Goal: Understand process/instructions: Learn how to perform a task or action

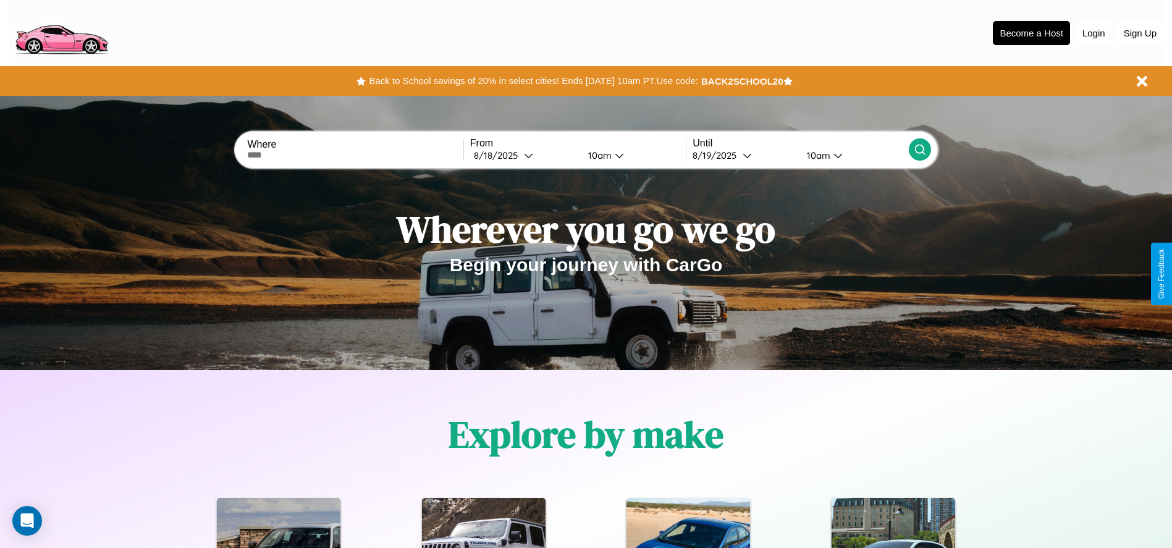
scroll to position [256, 0]
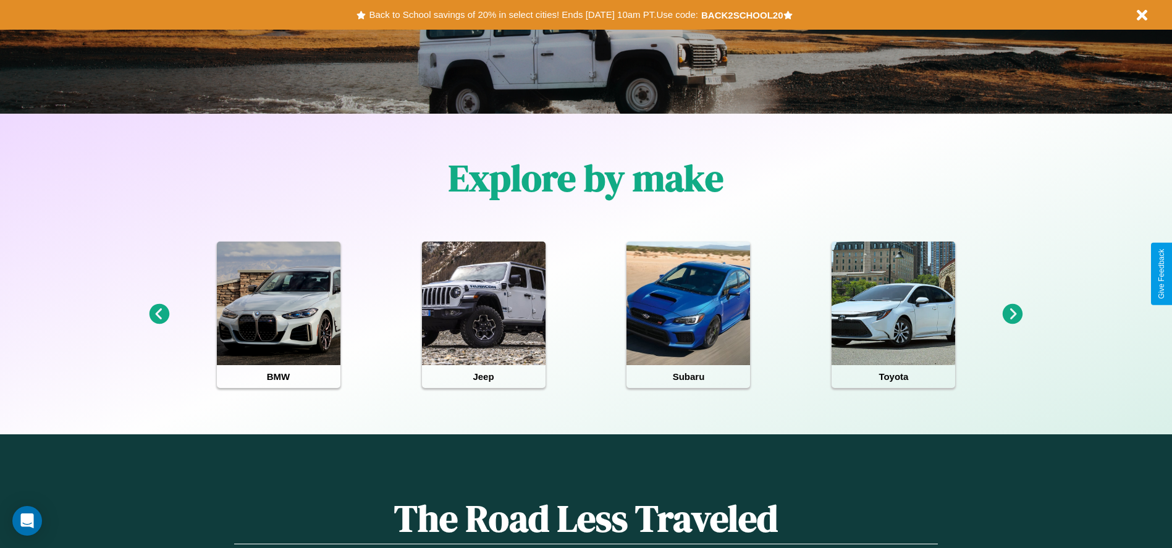
click at [1013, 315] on icon at bounding box center [1013, 314] width 20 height 20
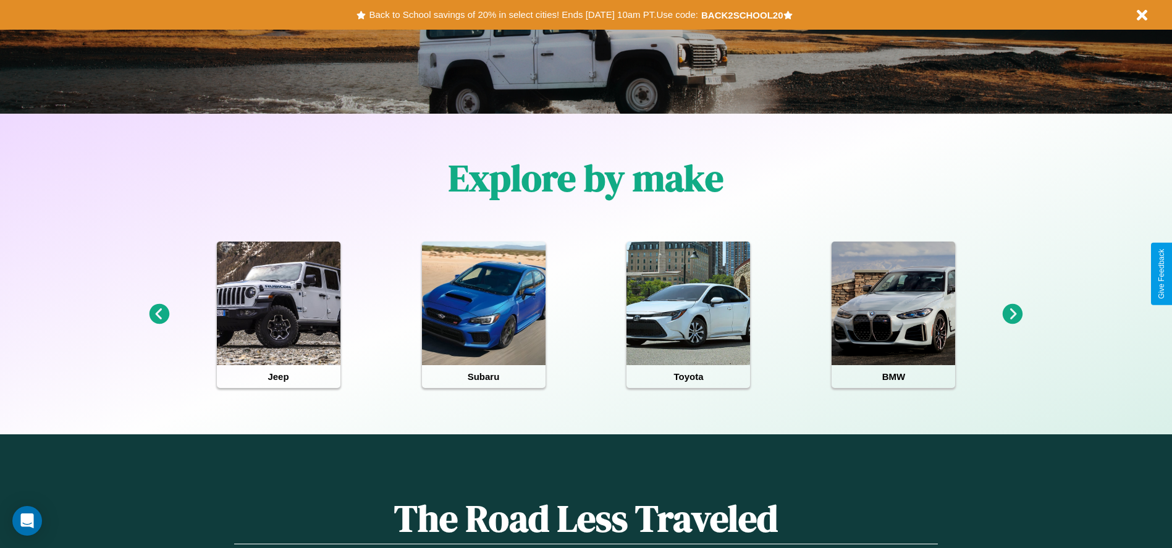
click at [1013, 315] on icon at bounding box center [1013, 314] width 20 height 20
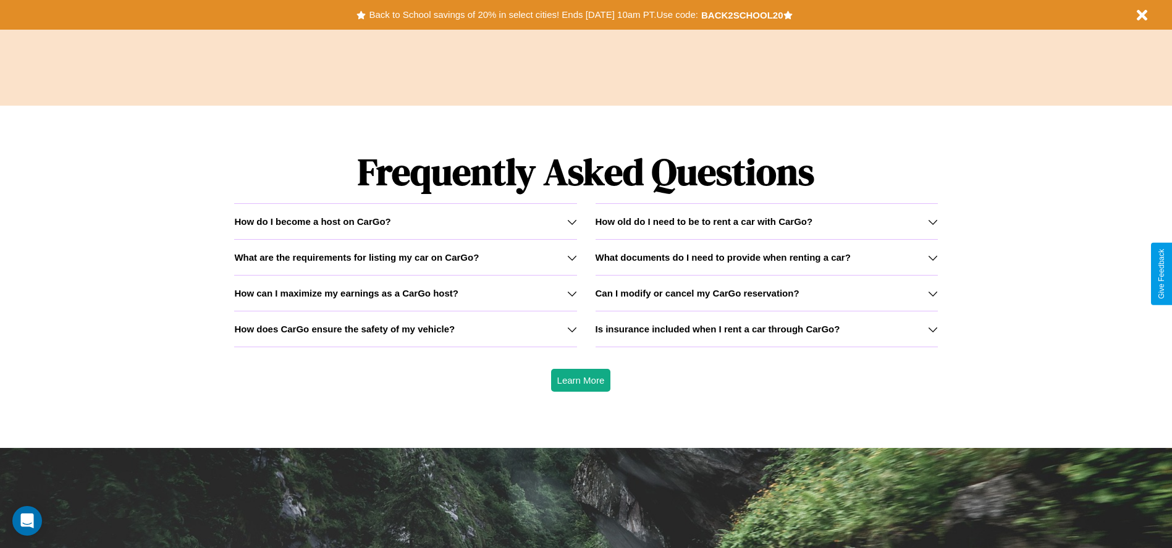
scroll to position [1773, 0]
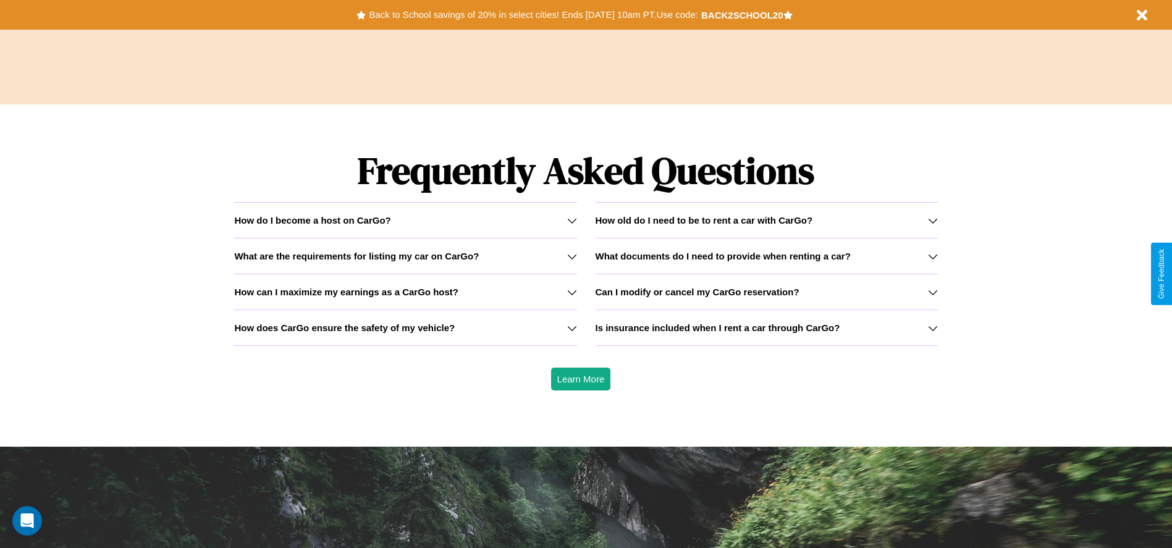
click at [933, 292] on icon at bounding box center [933, 292] width 10 height 10
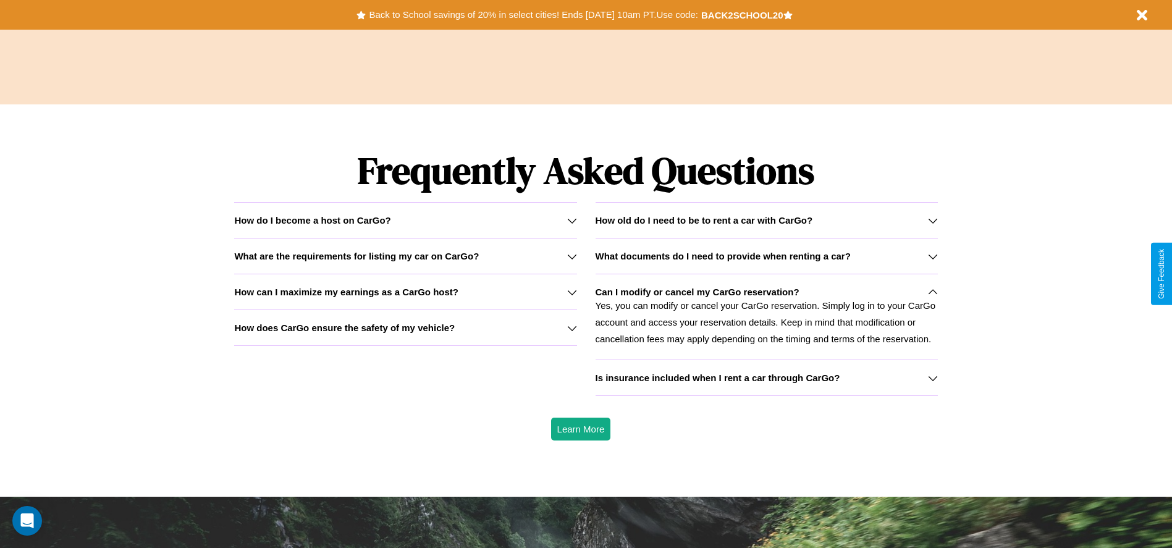
click at [572, 292] on icon at bounding box center [572, 292] width 10 height 10
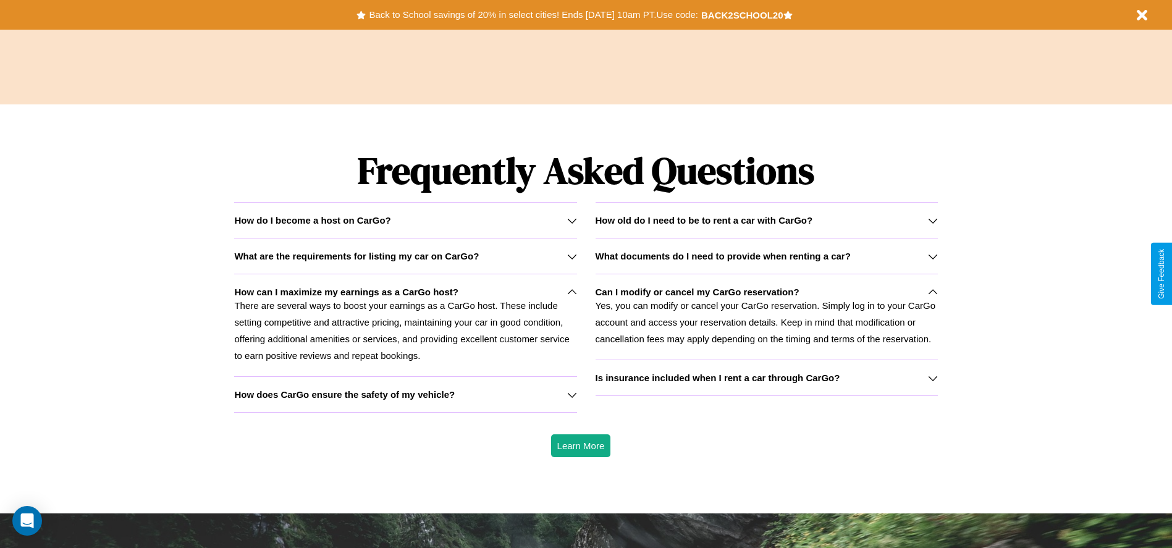
click at [933, 292] on icon at bounding box center [933, 292] width 10 height 10
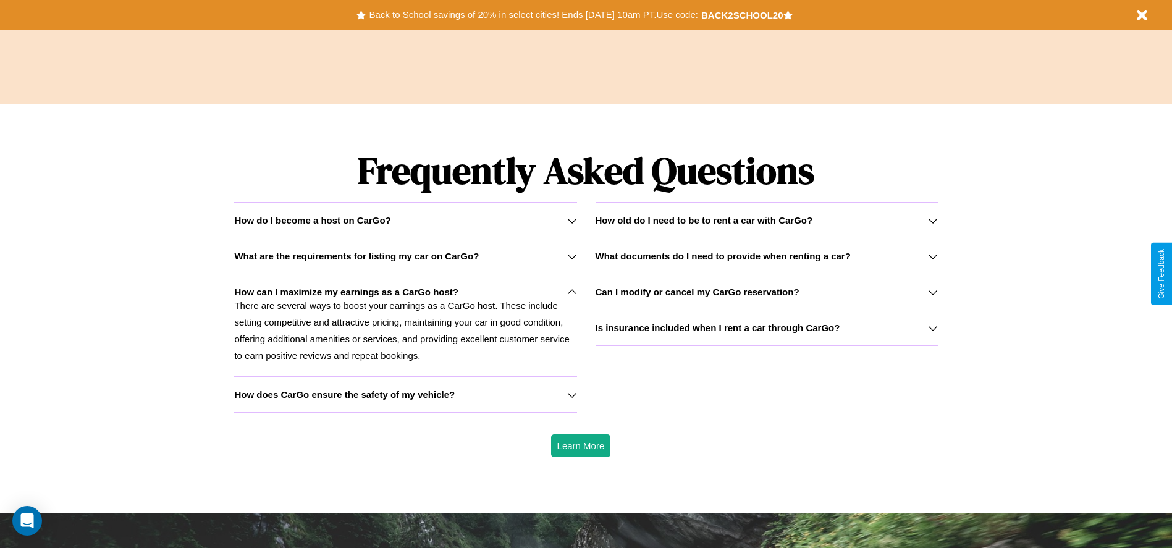
click at [405, 220] on div "How do I become a host on CarGo?" at bounding box center [405, 220] width 342 height 11
click at [572, 256] on icon at bounding box center [572, 257] width 10 height 10
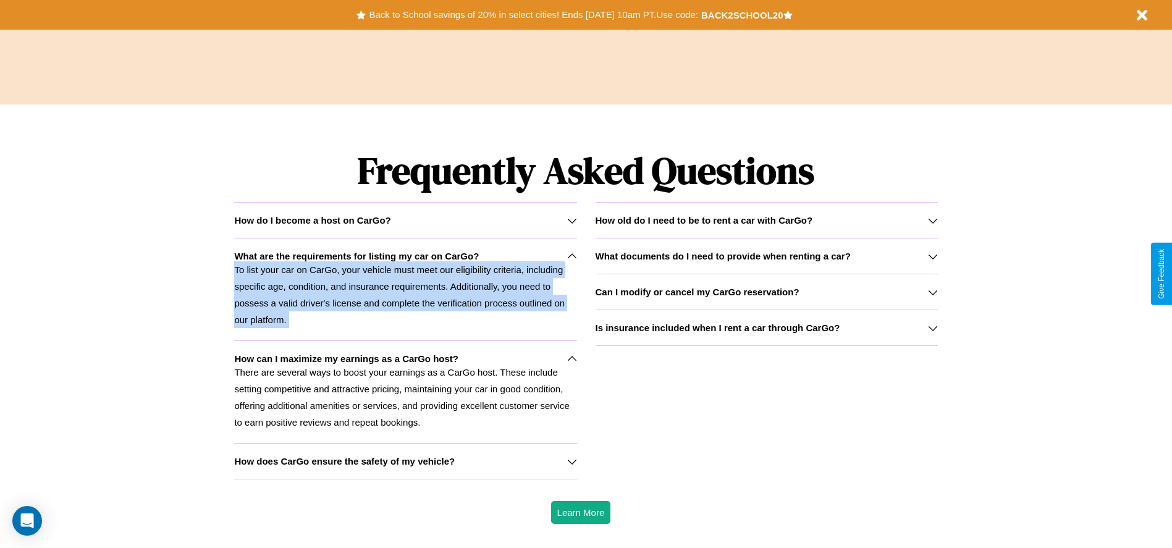
click at [405, 289] on p "To list your car on CarGo, your vehicle must meet our eligibility criteria, inc…" at bounding box center [405, 294] width 342 height 67
click at [533, 15] on button "Back to School savings of 20% in select cities! Ends [DATE] 10am PT. Use code:" at bounding box center [533, 14] width 335 height 17
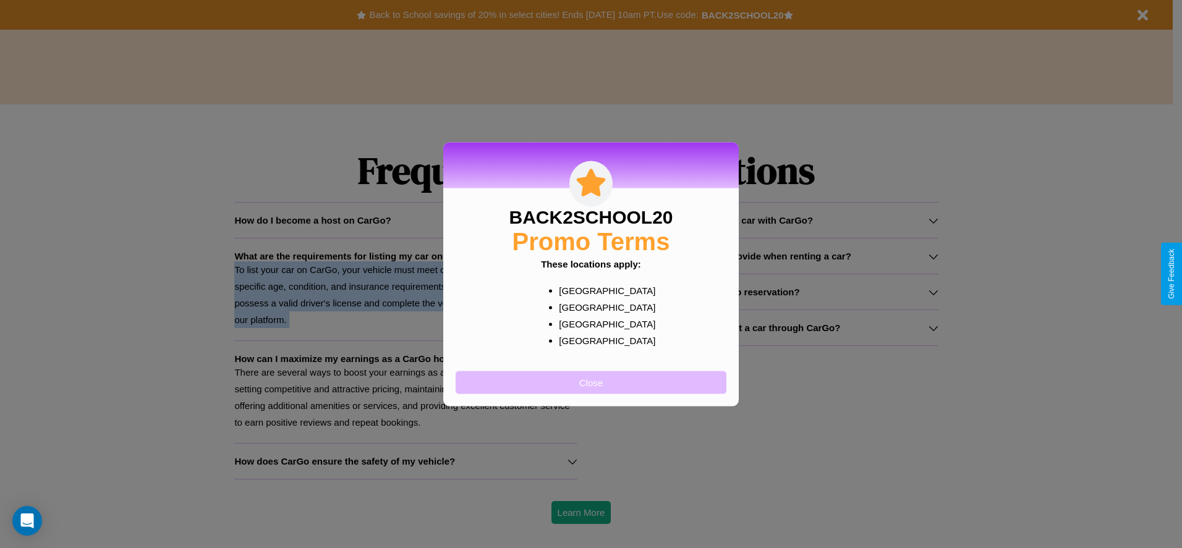
click at [591, 382] on button "Close" at bounding box center [591, 382] width 271 height 23
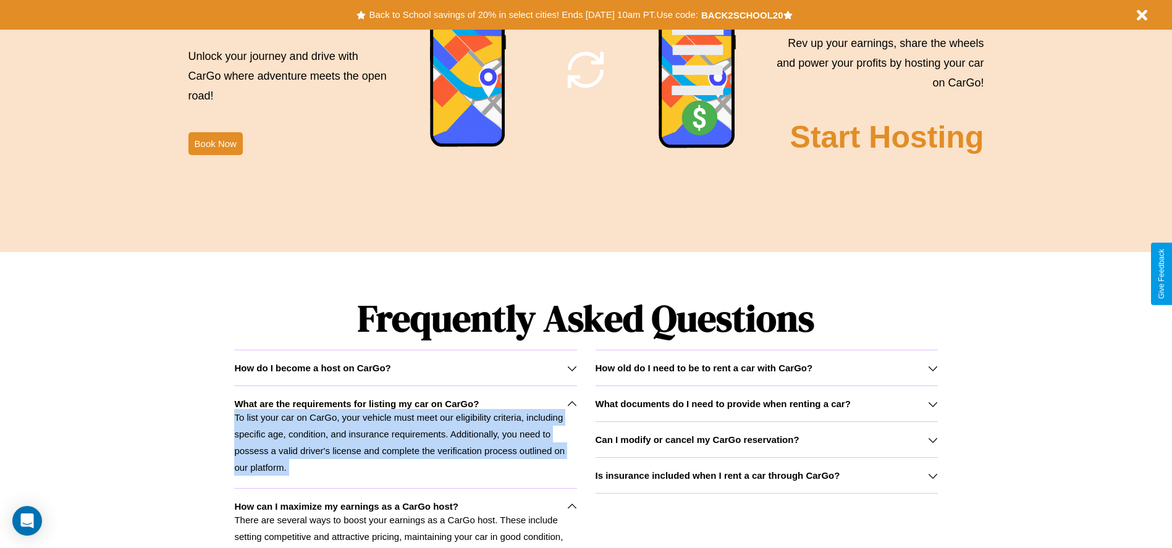
scroll to position [1495, 0]
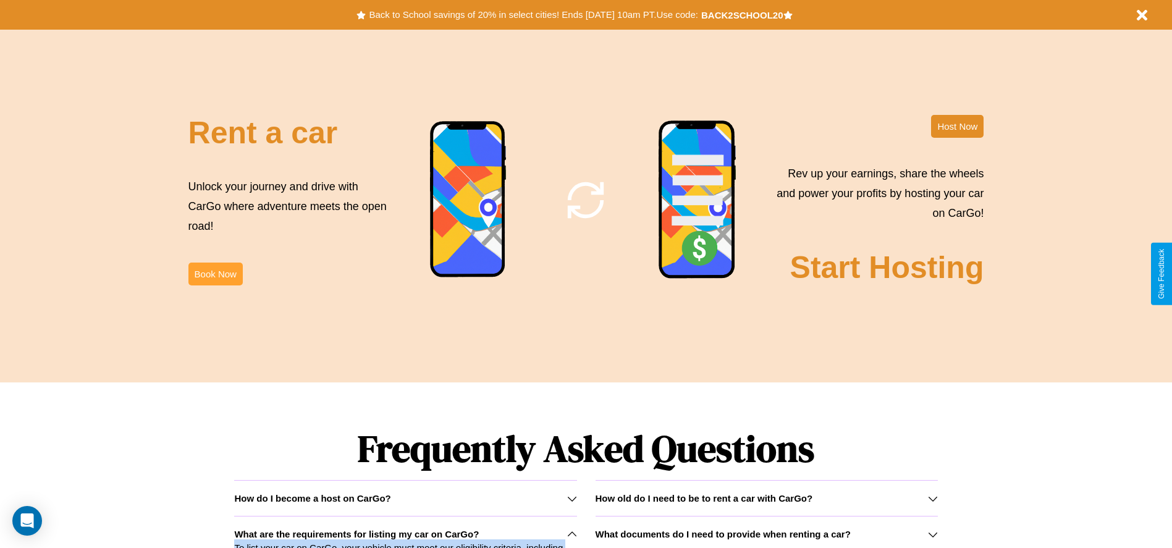
click at [215, 274] on button "Book Now" at bounding box center [216, 274] width 54 height 23
